Goal: Check status: Check status

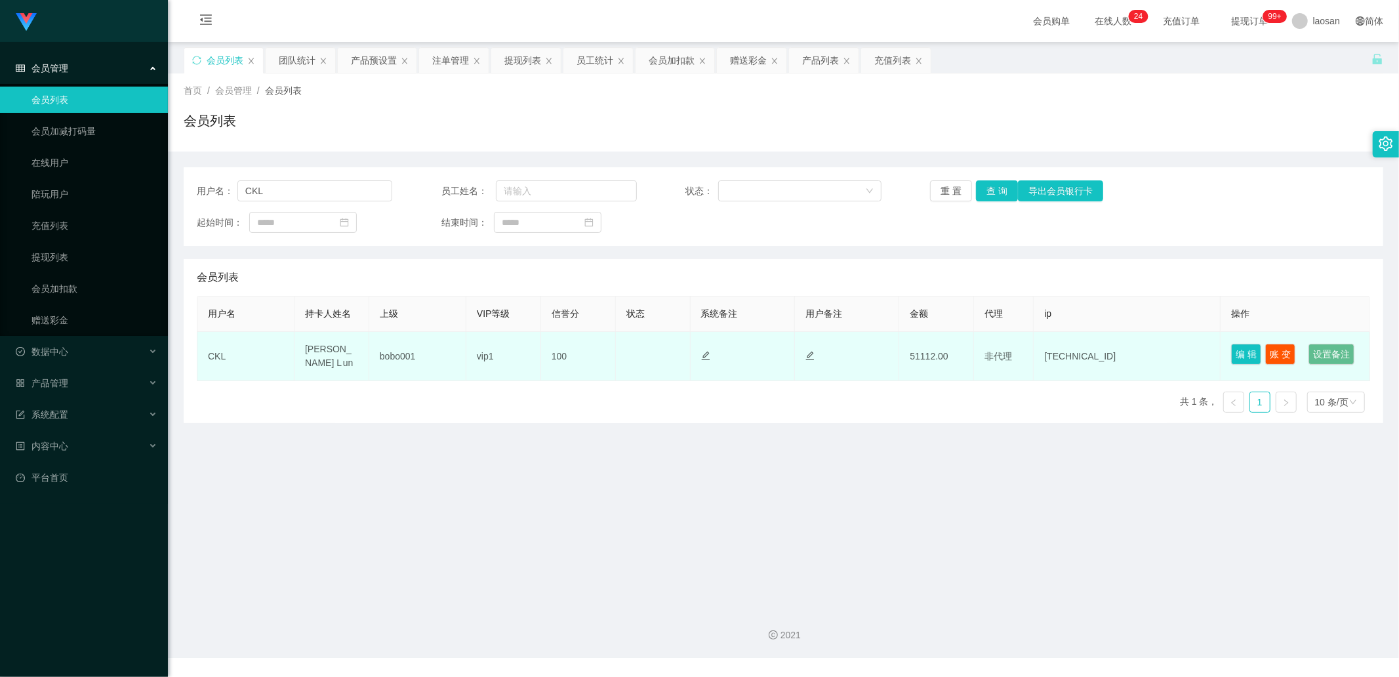
click at [559, 363] on td "100" at bounding box center [578, 356] width 75 height 49
drag, startPoint x: 571, startPoint y: 363, endPoint x: 548, endPoint y: 364, distance: 23.6
click at [548, 364] on td "100" at bounding box center [578, 356] width 75 height 49
click at [1231, 356] on button "编 辑" at bounding box center [1246, 354] width 30 height 21
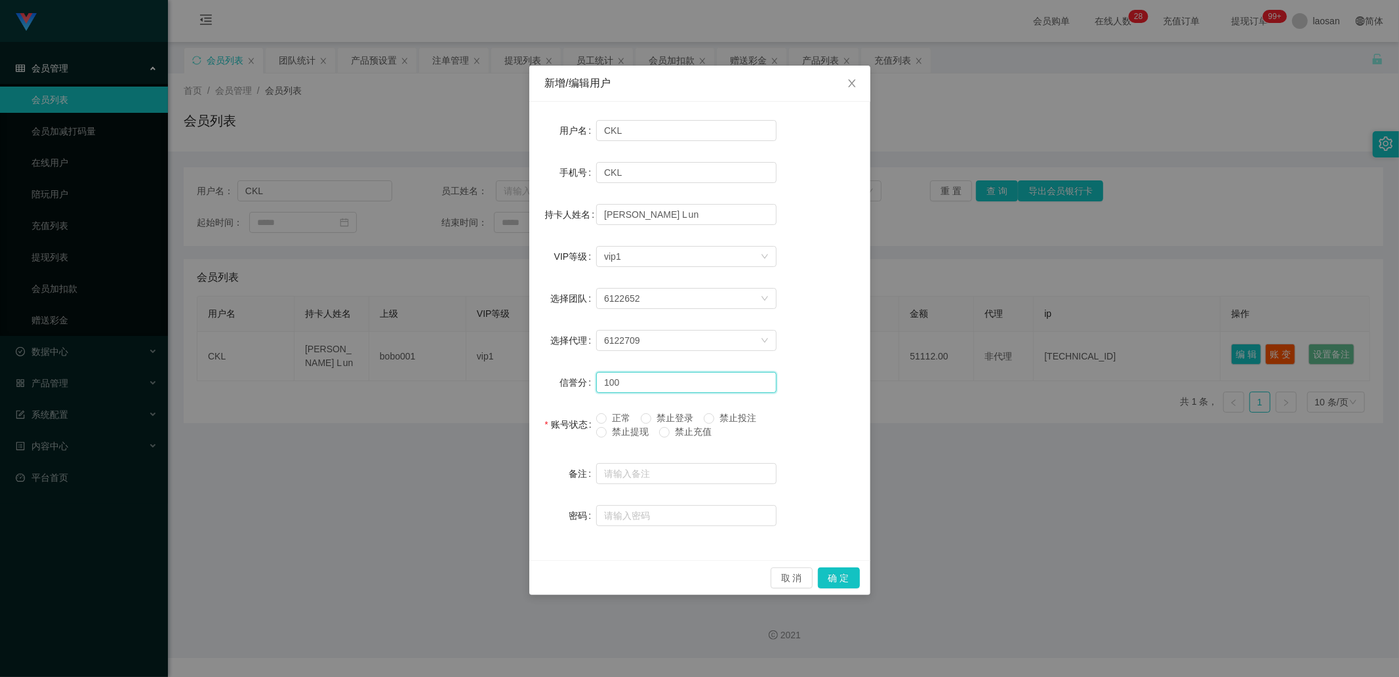
drag, startPoint x: 635, startPoint y: 376, endPoint x: 571, endPoint y: 375, distance: 63.6
click at [571, 375] on div "信誉分 100" at bounding box center [700, 382] width 310 height 26
type input "80"
click at [833, 580] on button "确 定" at bounding box center [839, 577] width 42 height 21
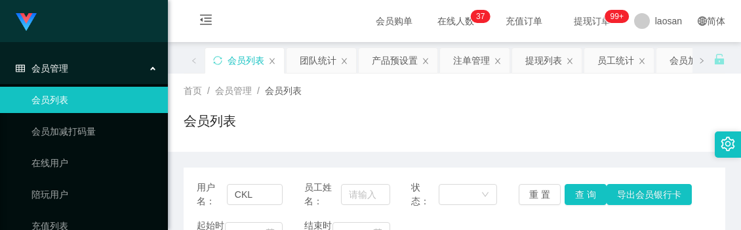
drag, startPoint x: 373, startPoint y: 132, endPoint x: 374, endPoint y: 123, distance: 8.6
click at [373, 132] on div "会员列表" at bounding box center [455, 126] width 542 height 30
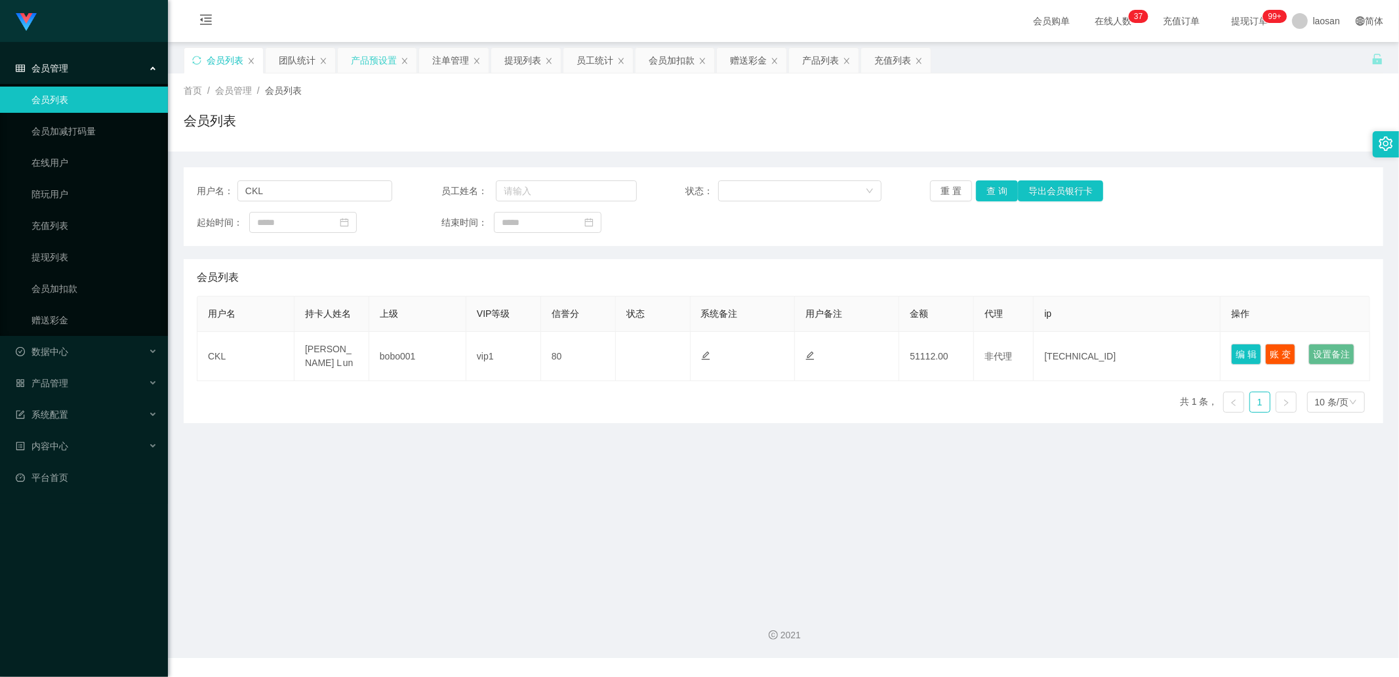
click at [383, 56] on div "产品预设置" at bounding box center [374, 60] width 46 height 25
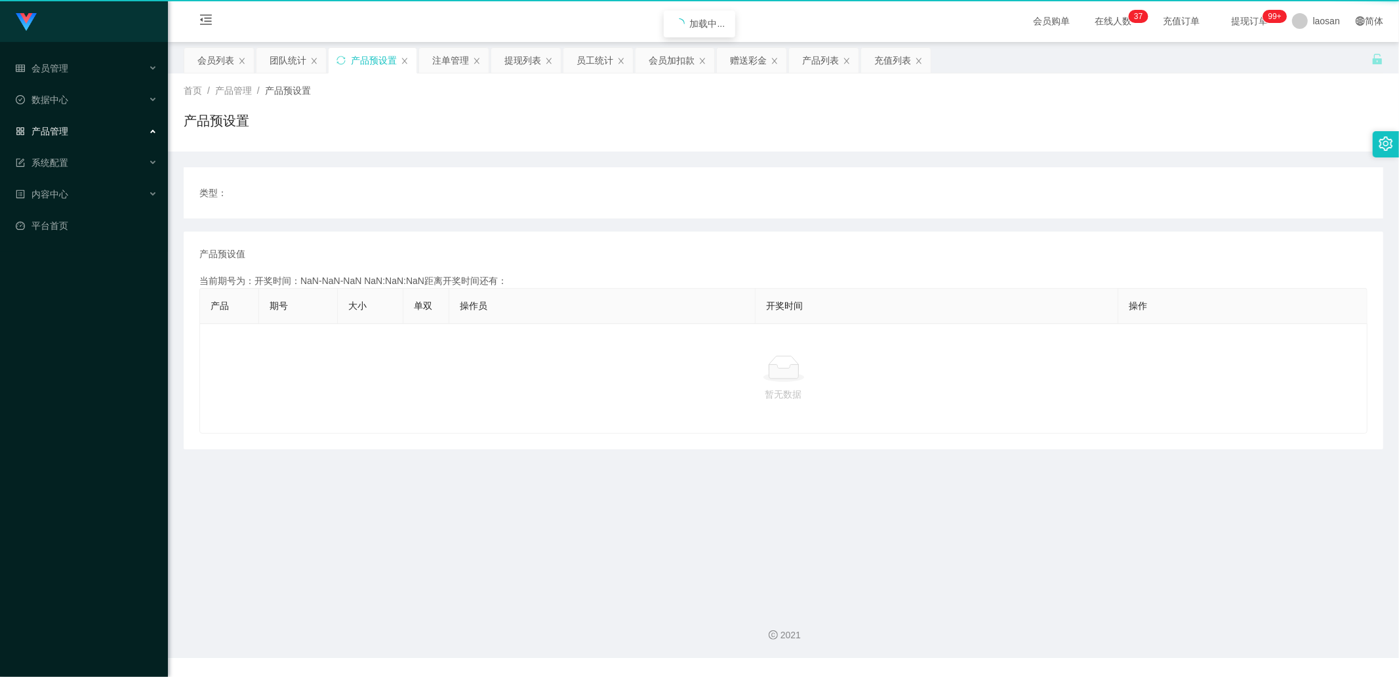
click at [383, 56] on div "产品预设置" at bounding box center [374, 60] width 46 height 25
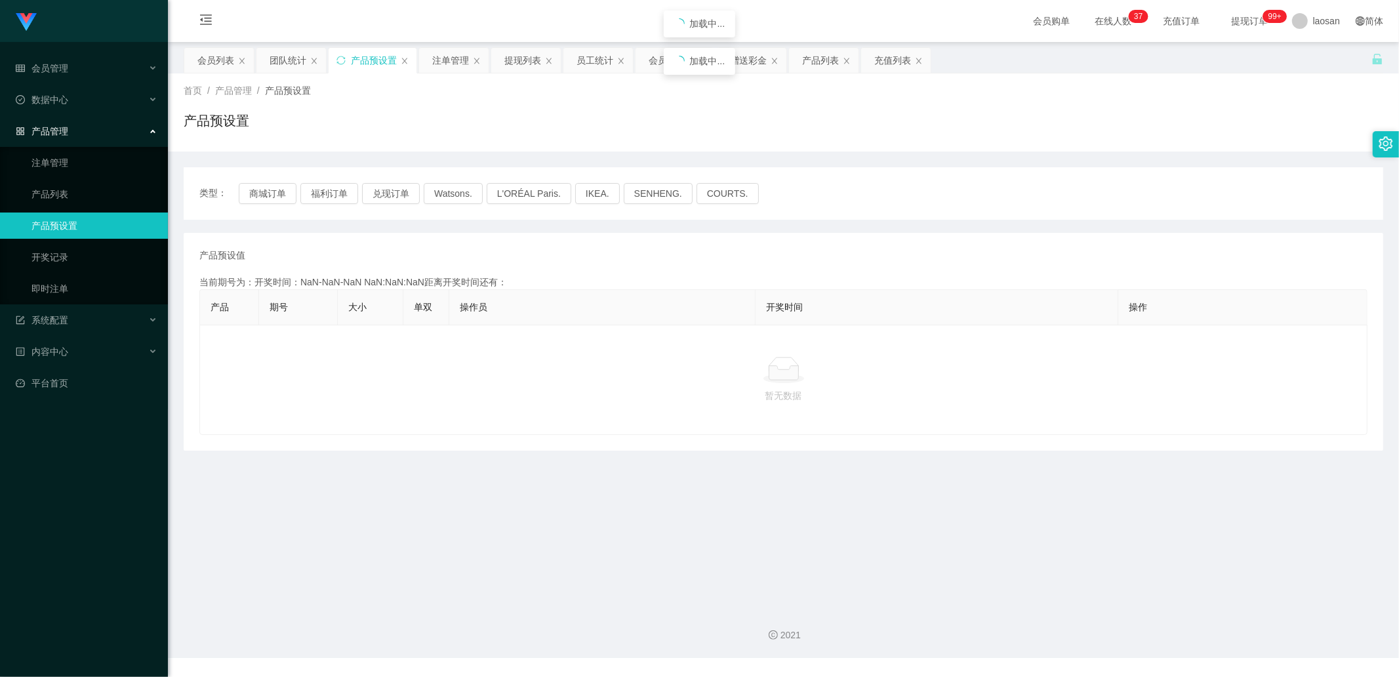
click at [383, 56] on div "产品预设置" at bounding box center [374, 60] width 46 height 25
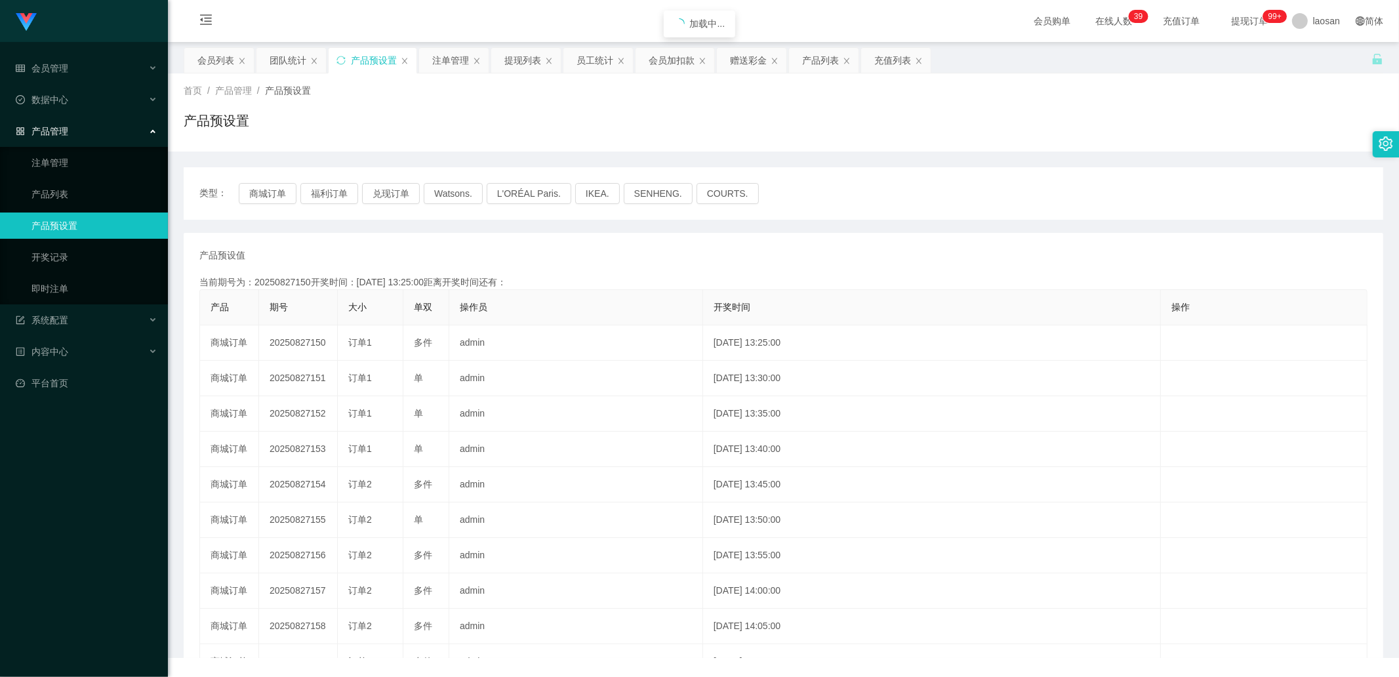
click at [383, 56] on div "产品预设置" at bounding box center [374, 60] width 46 height 25
drag, startPoint x: 383, startPoint y: 56, endPoint x: 379, endPoint y: 187, distance: 131.2
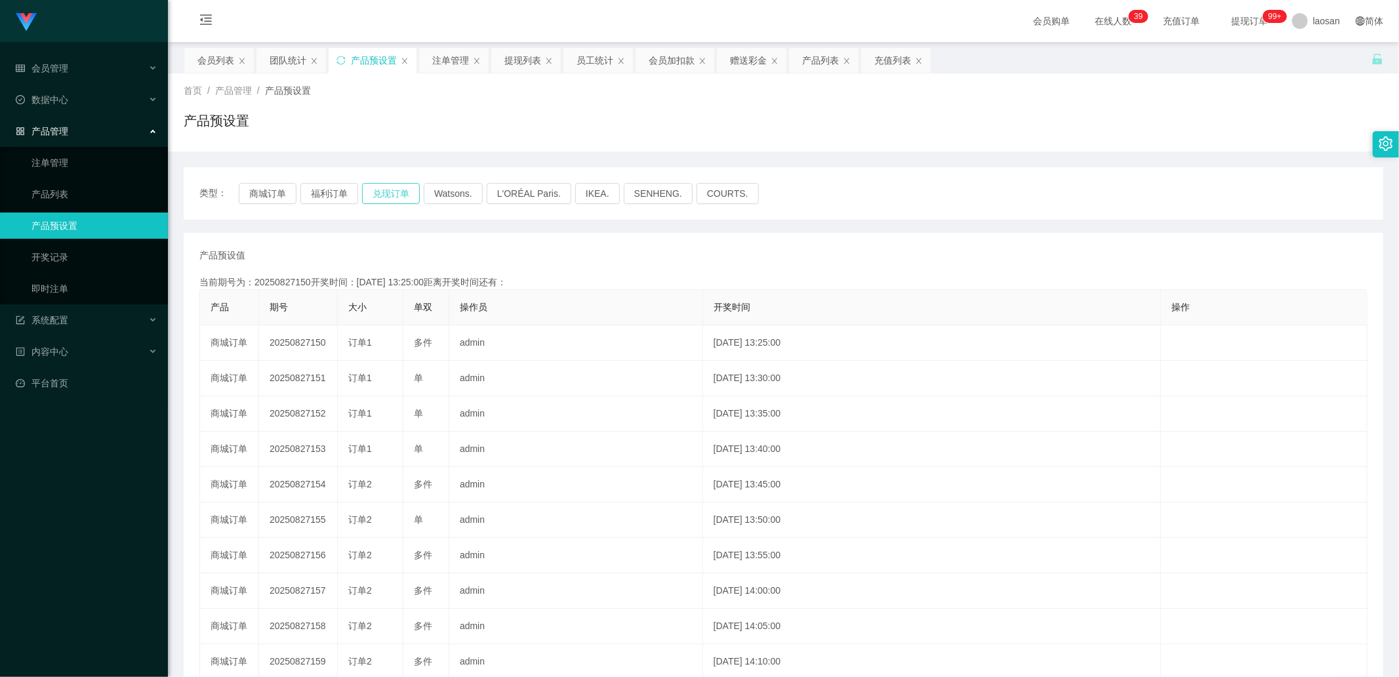
click at [383, 56] on div "产品预设置" at bounding box center [374, 60] width 46 height 25
click at [270, 186] on button "商城订单" at bounding box center [268, 193] width 58 height 21
click at [271, 188] on button "商城订单" at bounding box center [268, 193] width 58 height 21
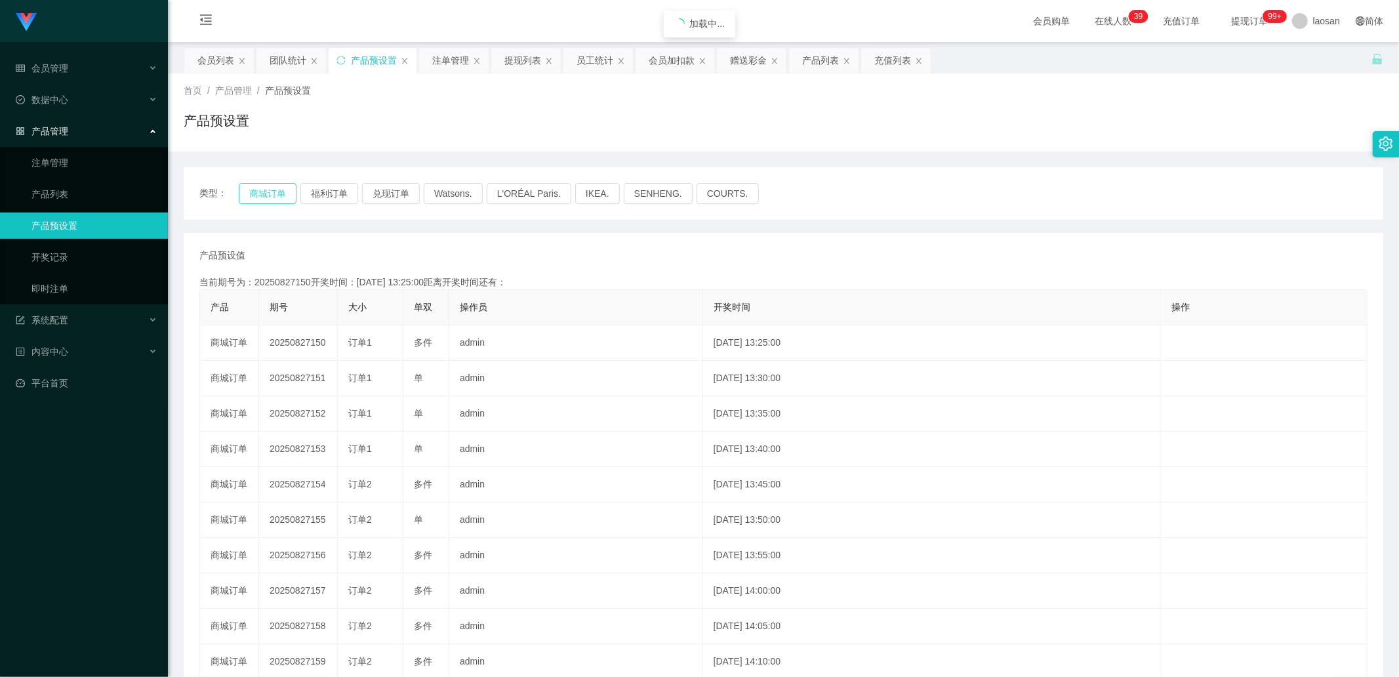
click at [271, 188] on button "商城订单" at bounding box center [268, 193] width 58 height 21
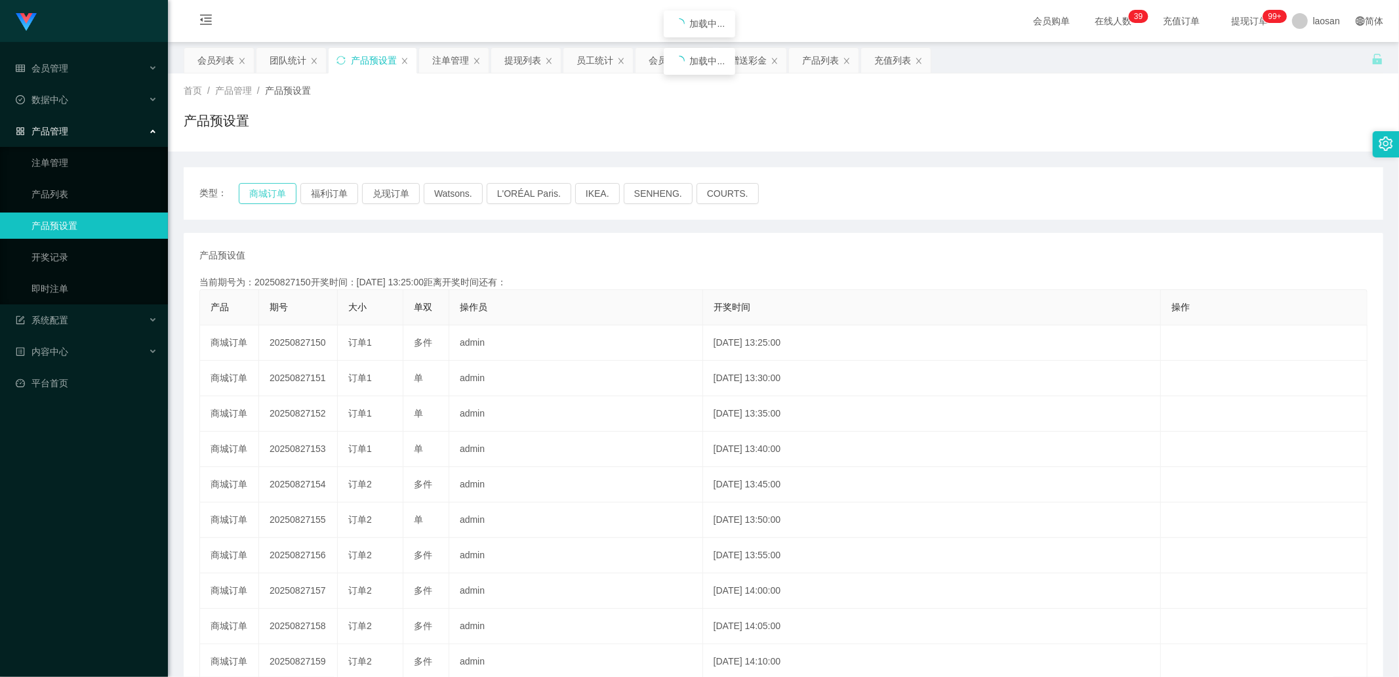
drag, startPoint x: 271, startPoint y: 188, endPoint x: 326, endPoint y: 286, distance: 112.2
click at [271, 188] on button "商城订单" at bounding box center [268, 193] width 58 height 21
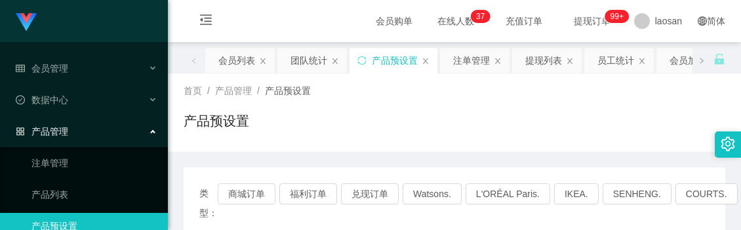
drag, startPoint x: 262, startPoint y: 153, endPoint x: 226, endPoint y: 157, distance: 36.9
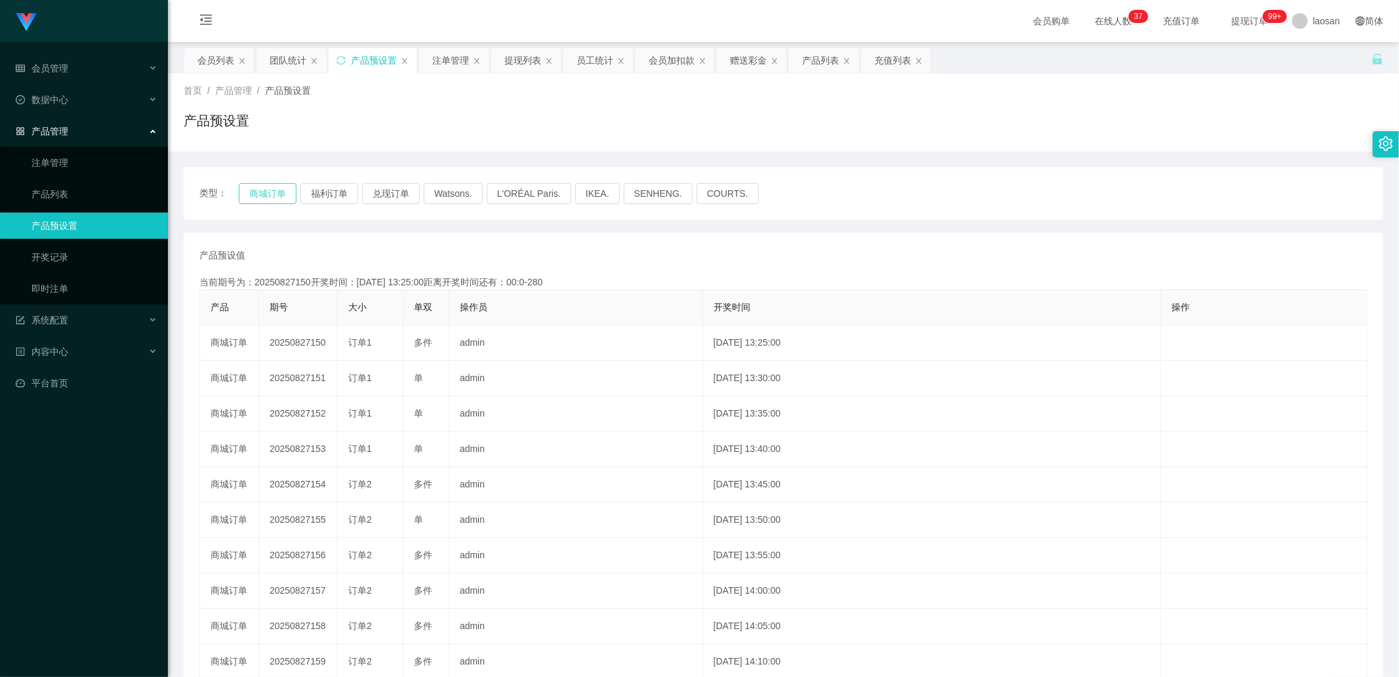
click at [281, 184] on button "商城订单" at bounding box center [268, 193] width 58 height 21
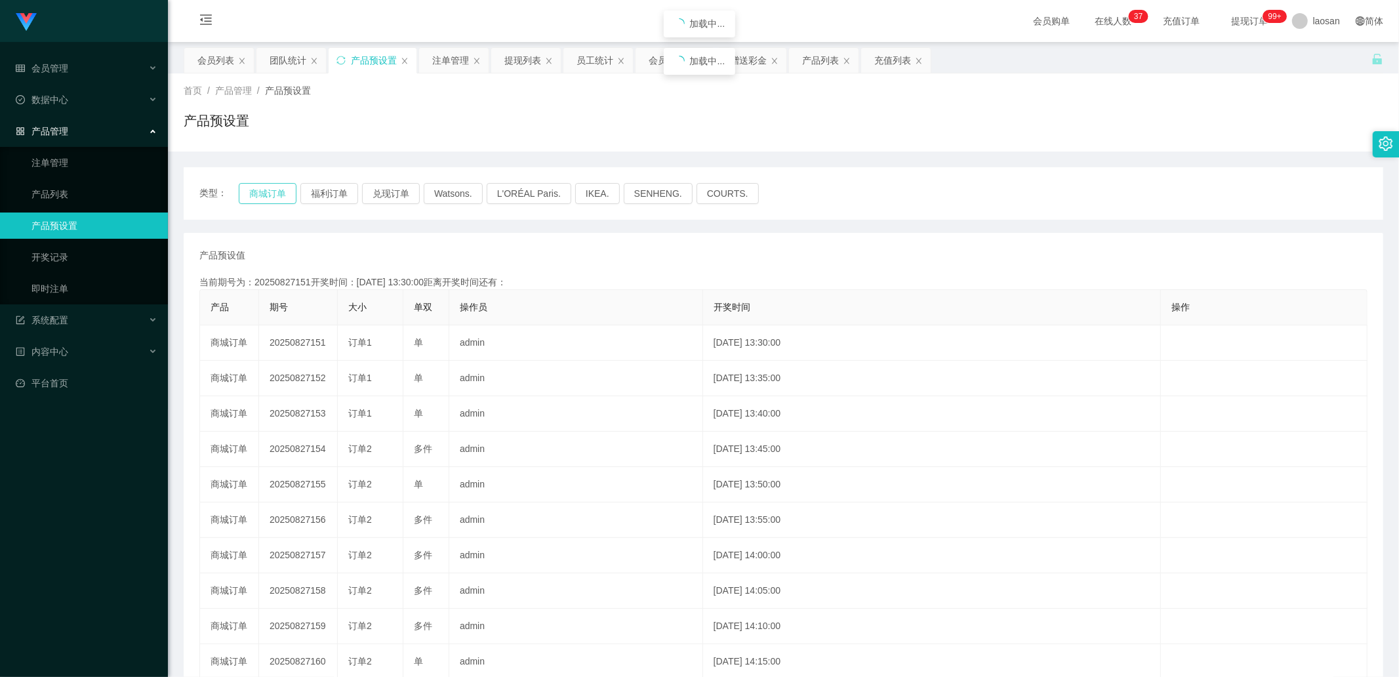
drag, startPoint x: 281, startPoint y: 184, endPoint x: 304, endPoint y: 210, distance: 34.4
click at [281, 184] on button "商城订单" at bounding box center [268, 193] width 58 height 21
click at [529, 68] on div "提现列表" at bounding box center [522, 60] width 37 height 25
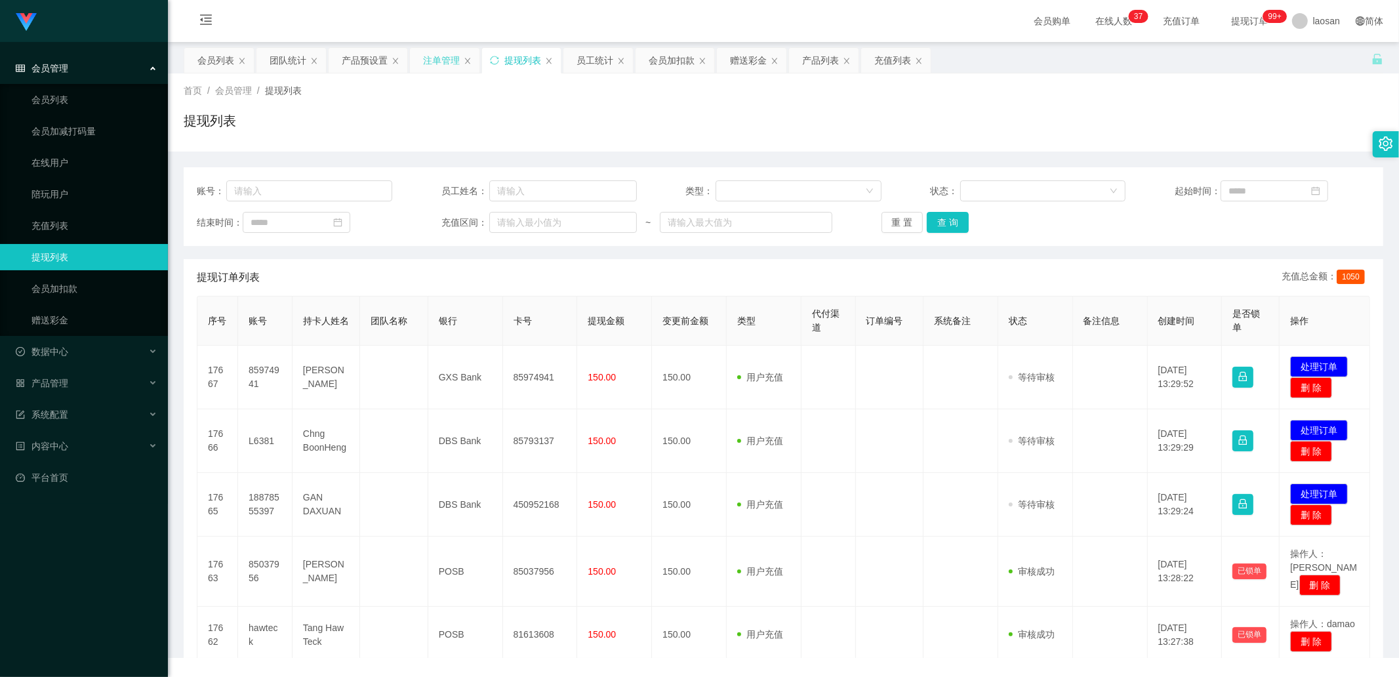
click at [438, 64] on div "注单管理" at bounding box center [441, 60] width 37 height 25
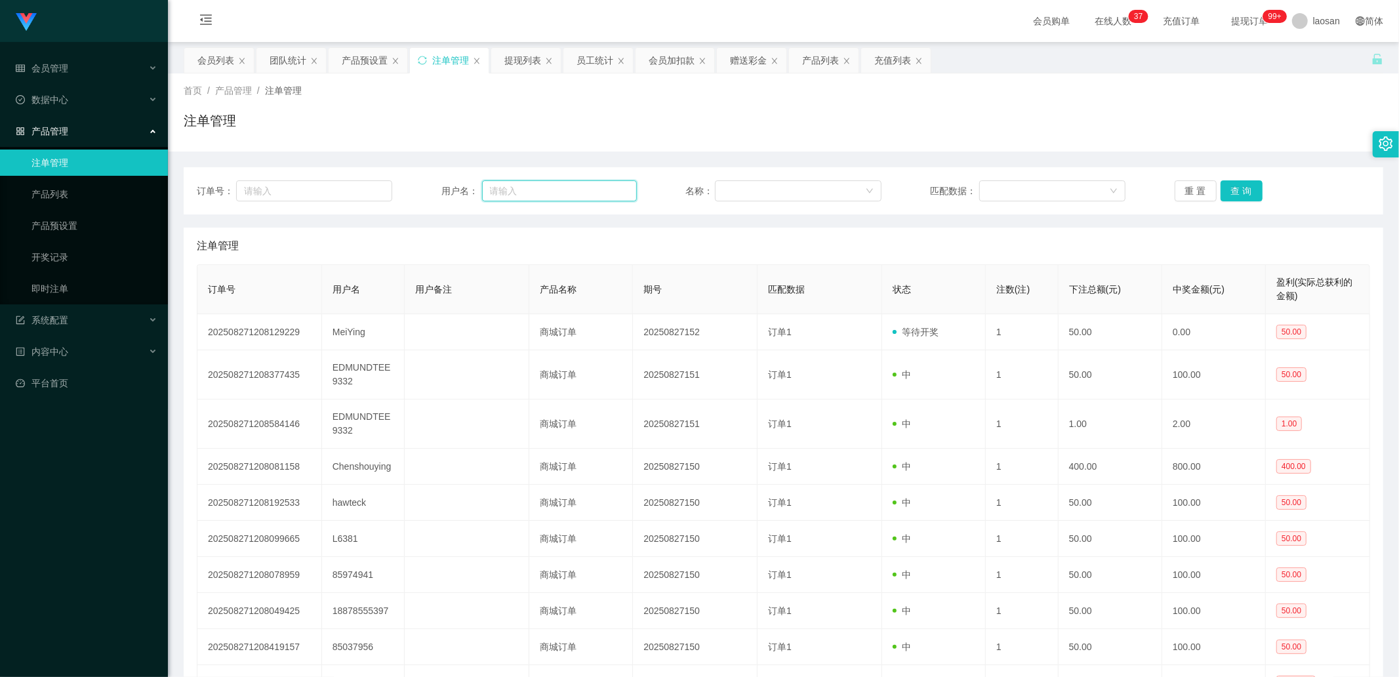
click at [523, 188] on input "text" at bounding box center [559, 190] width 155 height 21
paste input "MaoChong"
type input "MaoChong"
click at [1242, 203] on div "订单号： 用户名： MaoChong 名称： 匹配数据： 重 置 查 询" at bounding box center [784, 190] width 1200 height 47
click at [1238, 199] on button "查 询" at bounding box center [1242, 190] width 42 height 21
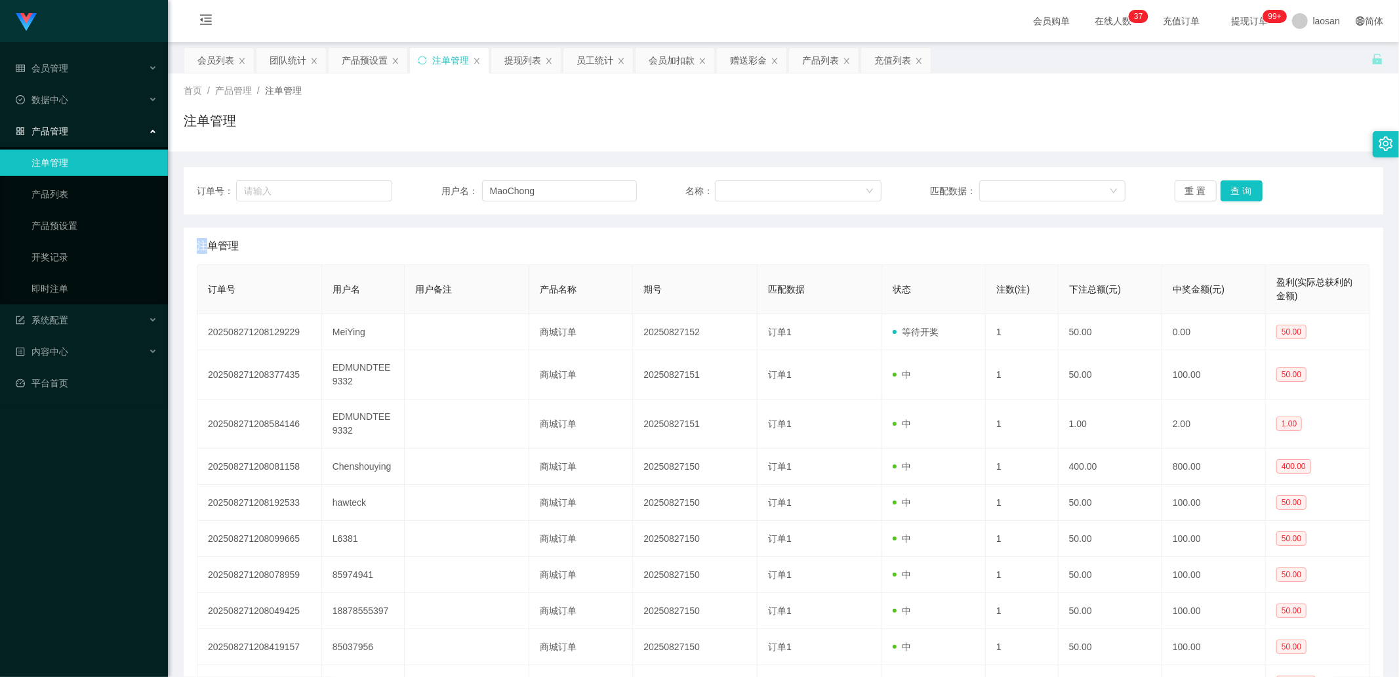
click at [1237, 197] on div "重 置 查 询" at bounding box center [1272, 190] width 195 height 21
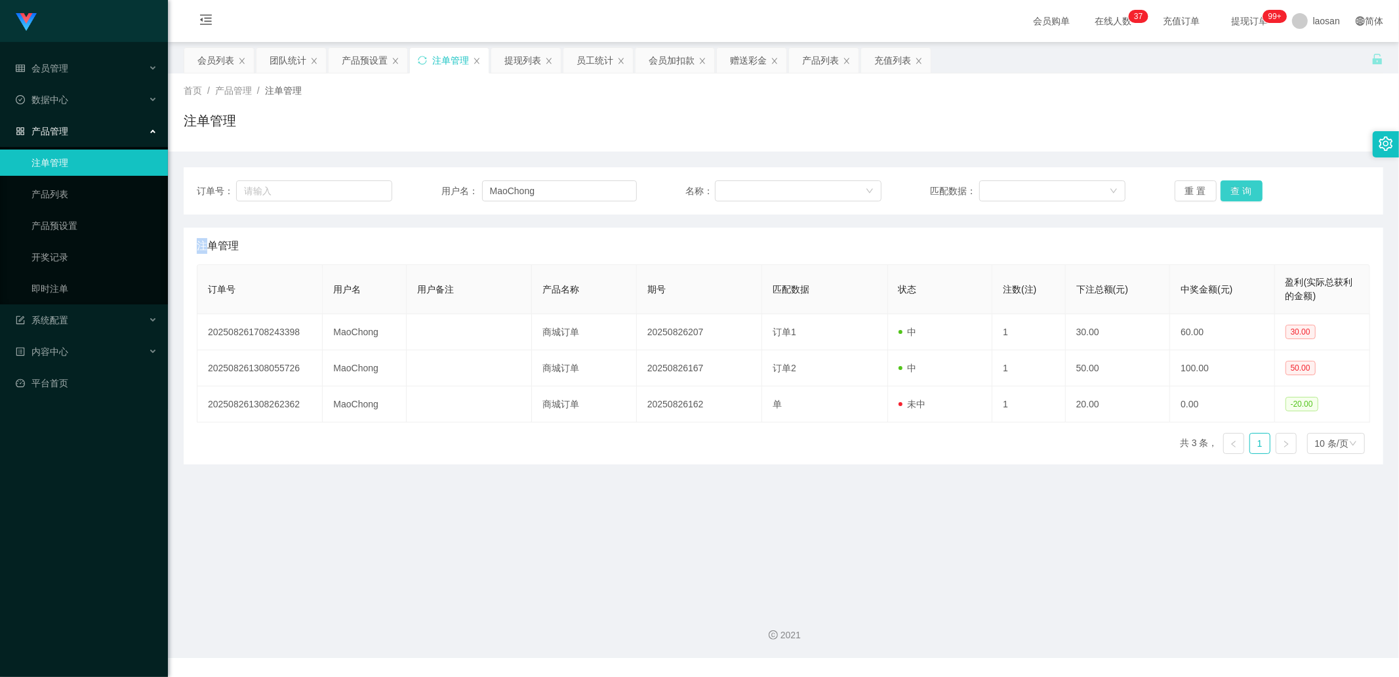
click at [1237, 197] on button "查 询" at bounding box center [1242, 190] width 42 height 21
click at [1225, 182] on button "查 询" at bounding box center [1242, 190] width 42 height 21
click at [1248, 184] on button "查 询" at bounding box center [1242, 190] width 42 height 21
click at [1248, 184] on div "重 置 查 询" at bounding box center [1272, 190] width 195 height 21
click at [1248, 184] on button "查 询" at bounding box center [1242, 190] width 42 height 21
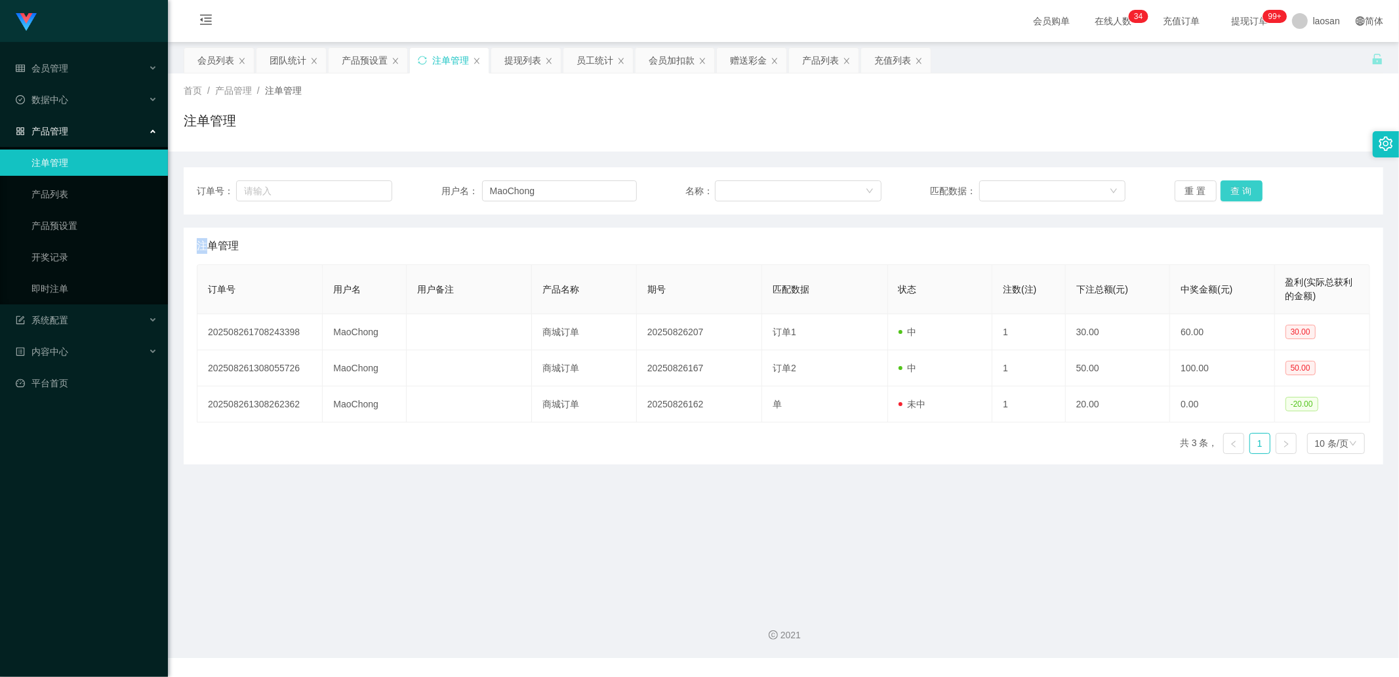
click at [1221, 193] on button "查 询" at bounding box center [1242, 190] width 42 height 21
click at [1221, 193] on div "重 置 查 询" at bounding box center [1272, 190] width 195 height 21
click at [1221, 193] on button "查 询" at bounding box center [1242, 190] width 42 height 21
drag, startPoint x: 1078, startPoint y: 246, endPoint x: 1066, endPoint y: 241, distance: 12.7
click at [1078, 246] on div "注单管理" at bounding box center [783, 246] width 1173 height 37
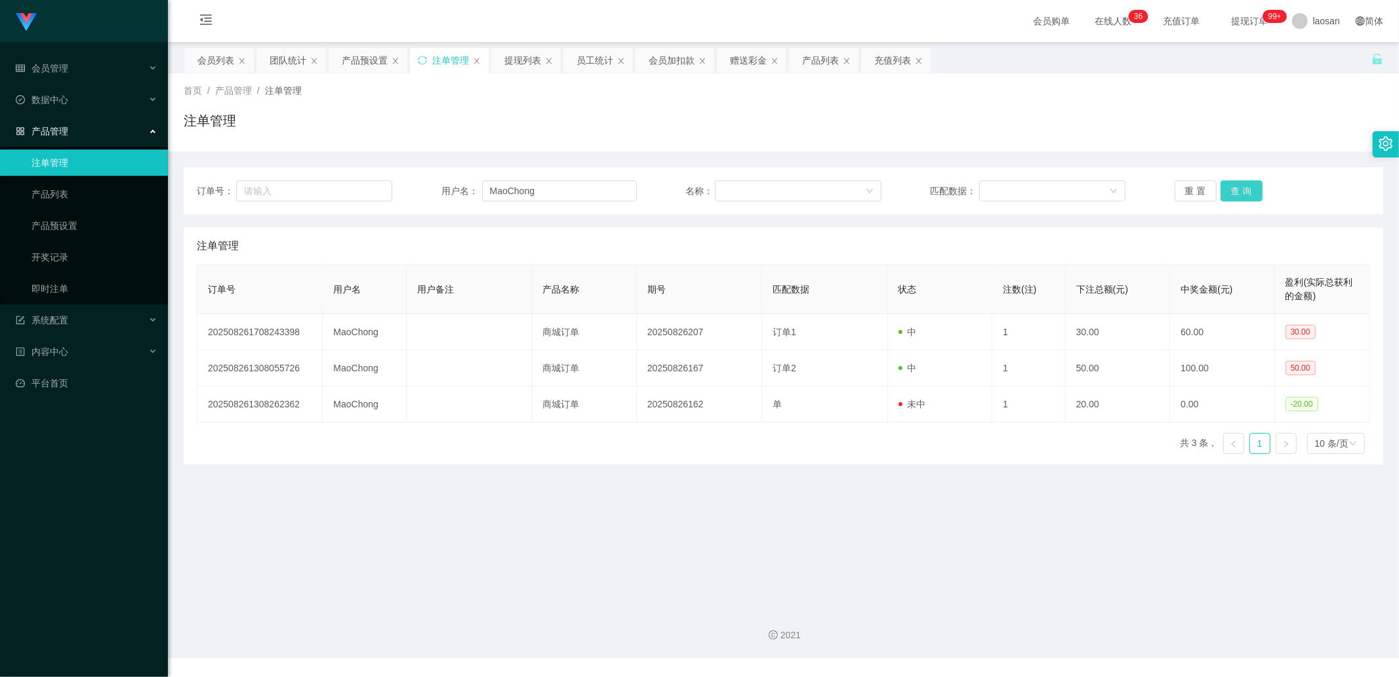
click at [1236, 191] on button "查 询" at bounding box center [1242, 190] width 42 height 21
click at [1236, 191] on div "重 置 查 询" at bounding box center [1272, 190] width 195 height 21
click at [1236, 191] on button "查 询" at bounding box center [1242, 190] width 42 height 21
click at [1236, 191] on div "重 置 查 询" at bounding box center [1272, 190] width 195 height 21
click at [1236, 191] on button "查 询" at bounding box center [1242, 190] width 42 height 21
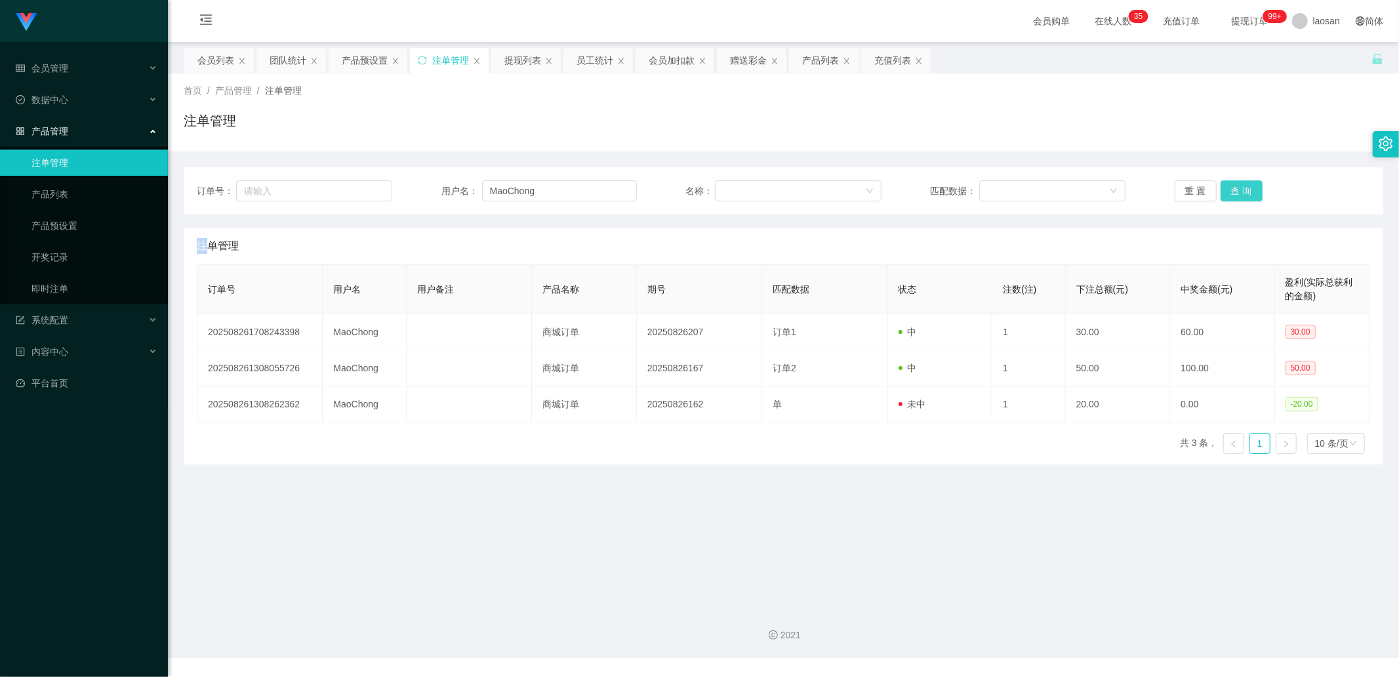
click at [1221, 194] on button "查 询" at bounding box center [1242, 190] width 42 height 21
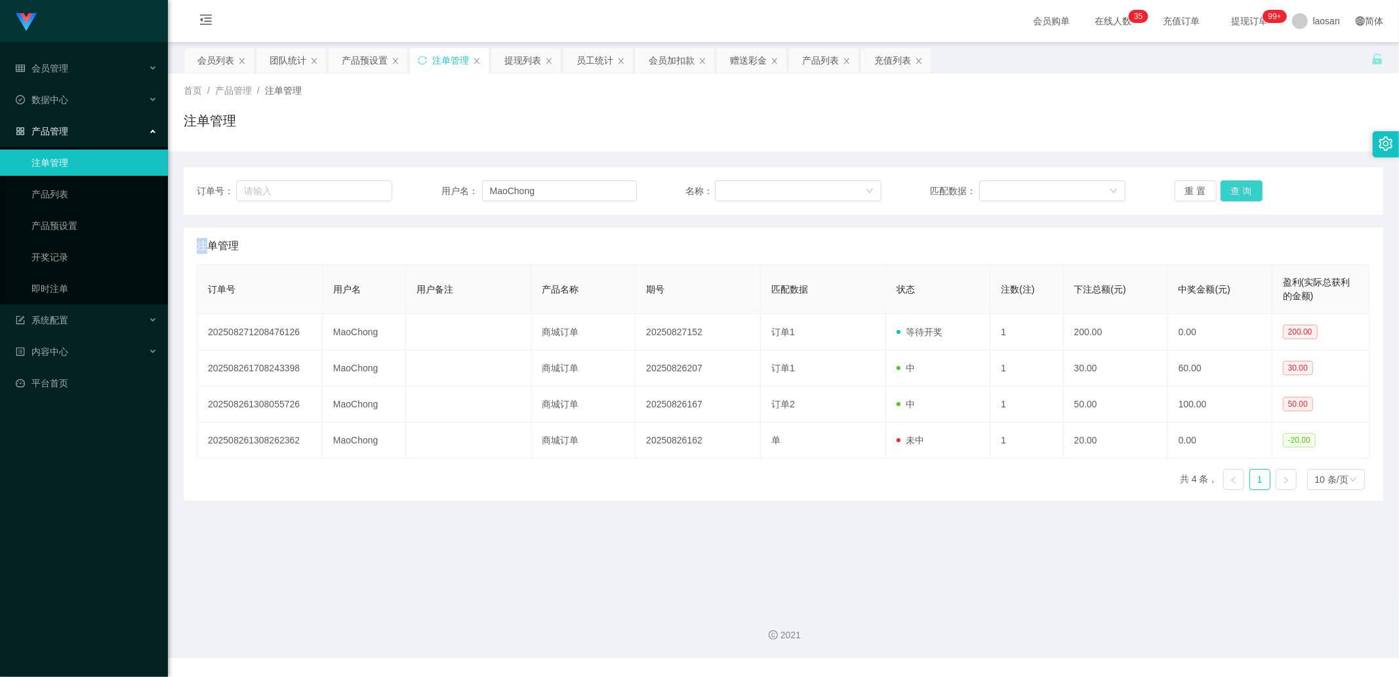
click at [1221, 194] on button "查 询" at bounding box center [1242, 190] width 42 height 21
click at [1238, 189] on button "查 询" at bounding box center [1242, 190] width 42 height 21
click at [1238, 189] on div "重 置 查 询" at bounding box center [1272, 190] width 195 height 21
click at [808, 232] on div "注单管理" at bounding box center [783, 246] width 1173 height 37
click at [1223, 192] on button "查 询" at bounding box center [1242, 190] width 42 height 21
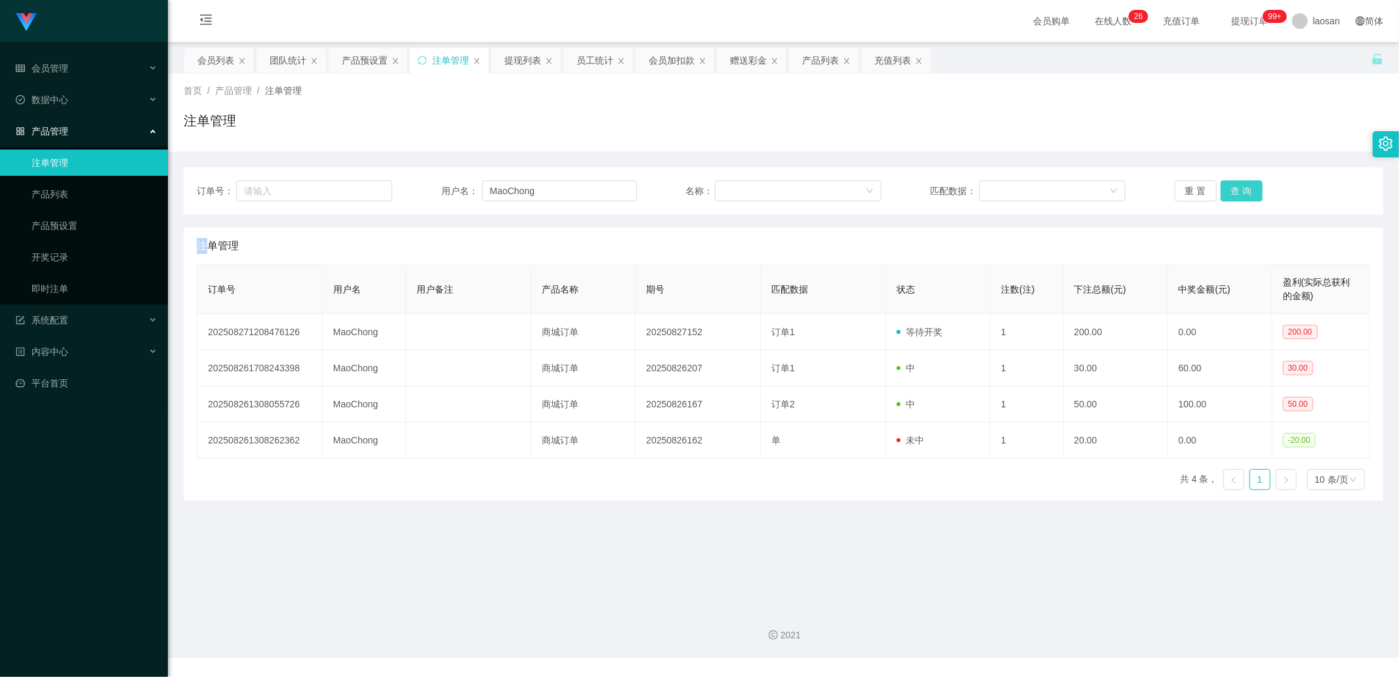
click at [1223, 192] on div "重 置 查 询" at bounding box center [1272, 190] width 195 height 21
click at [1223, 191] on button "查 询" at bounding box center [1242, 190] width 42 height 21
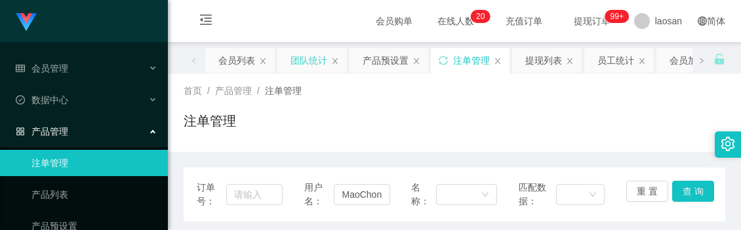
drag, startPoint x: 331, startPoint y: 121, endPoint x: 314, endPoint y: 67, distance: 57.2
click at [335, 120] on div "注单管理" at bounding box center [455, 126] width 542 height 30
